Goal: Find contact information: Find contact information

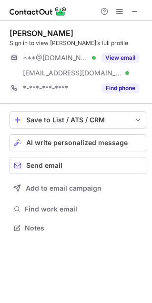
scroll to position [221, 152]
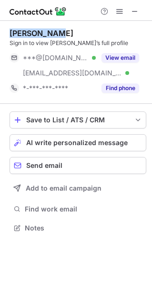
copy div "[PERSON_NAME]"
drag, startPoint x: 34, startPoint y: 30, endPoint x: 1, endPoint y: 33, distance: 32.9
click at [5, 33] on div "[PERSON_NAME] Sign in to view [PERSON_NAME]’s full profile ***@[DOMAIN_NAME] Ve…" at bounding box center [76, 132] width 152 height 222
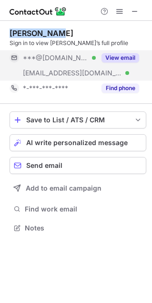
click at [122, 56] on button "View email" at bounding box center [120, 57] width 38 height 9
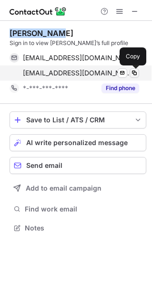
click at [134, 70] on span at bounding box center [134, 73] width 8 height 8
click at [133, 71] on span at bounding box center [134, 73] width 8 height 8
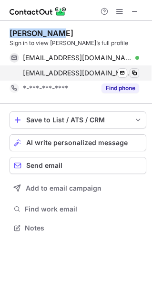
click at [133, 72] on span at bounding box center [134, 73] width 8 height 8
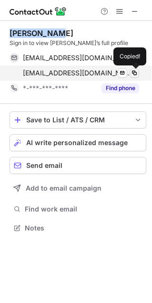
click at [133, 72] on span at bounding box center [134, 73] width 8 height 8
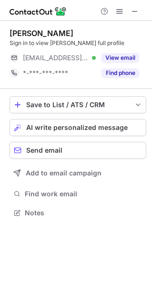
scroll to position [206, 152]
